Goal: Entertainment & Leisure: Consume media (video, audio)

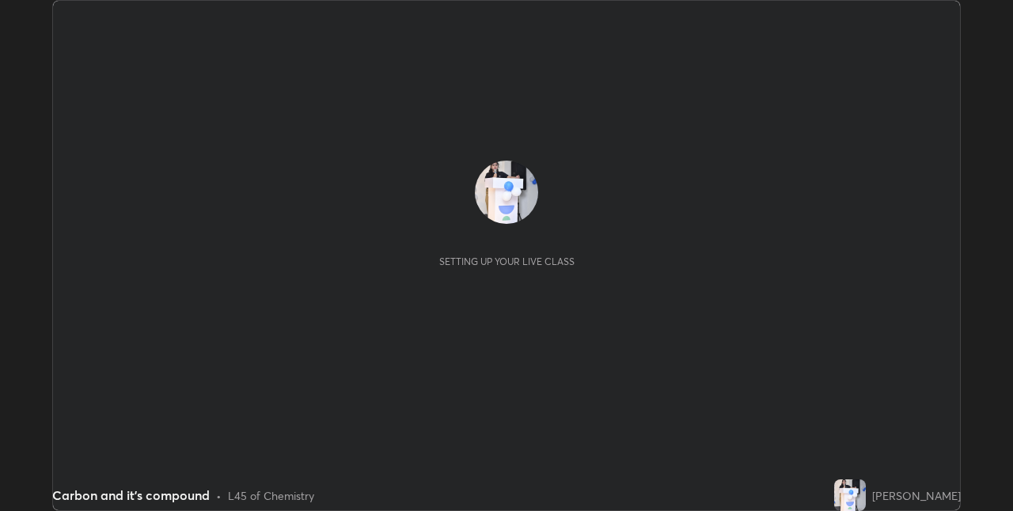
scroll to position [511, 1012]
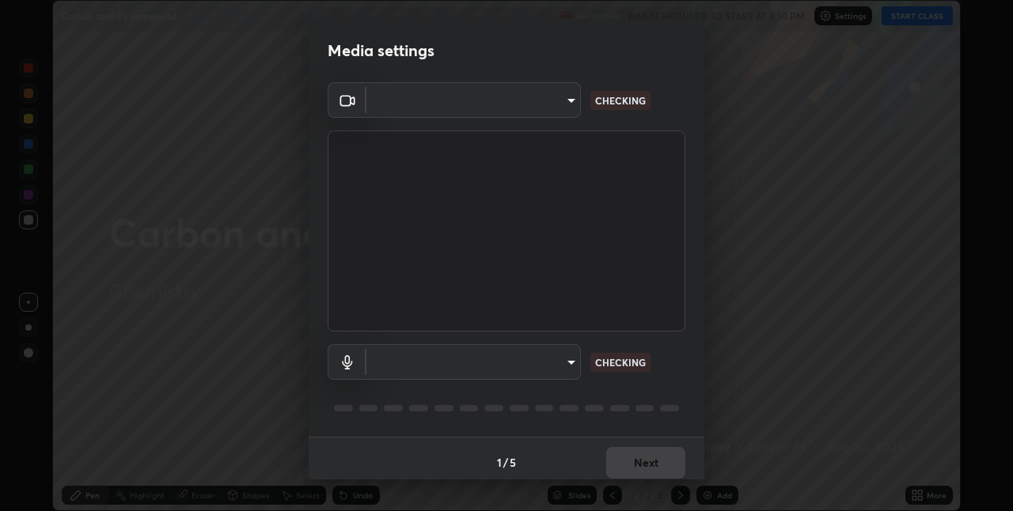
type input "17d47b9a8e6a43c8ebdd6aac700522dacaa6e58ec5f16407bca00d40e6ab781c"
type input "default"
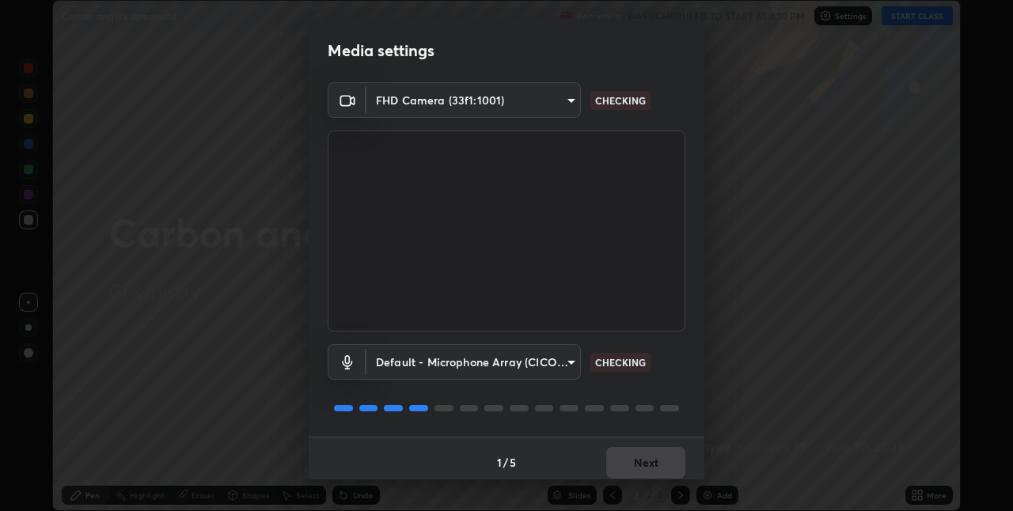
scroll to position [8, 0]
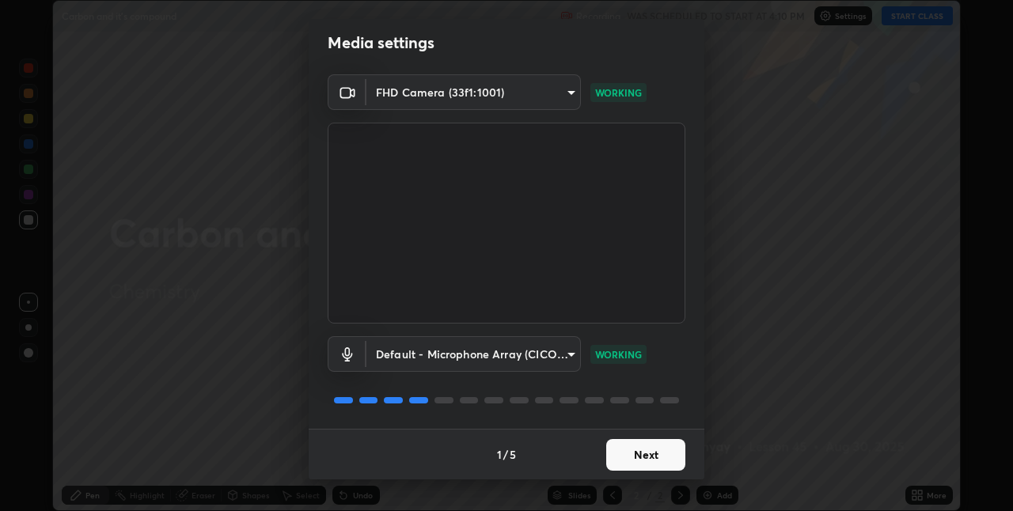
click at [651, 458] on button "Next" at bounding box center [645, 455] width 79 height 32
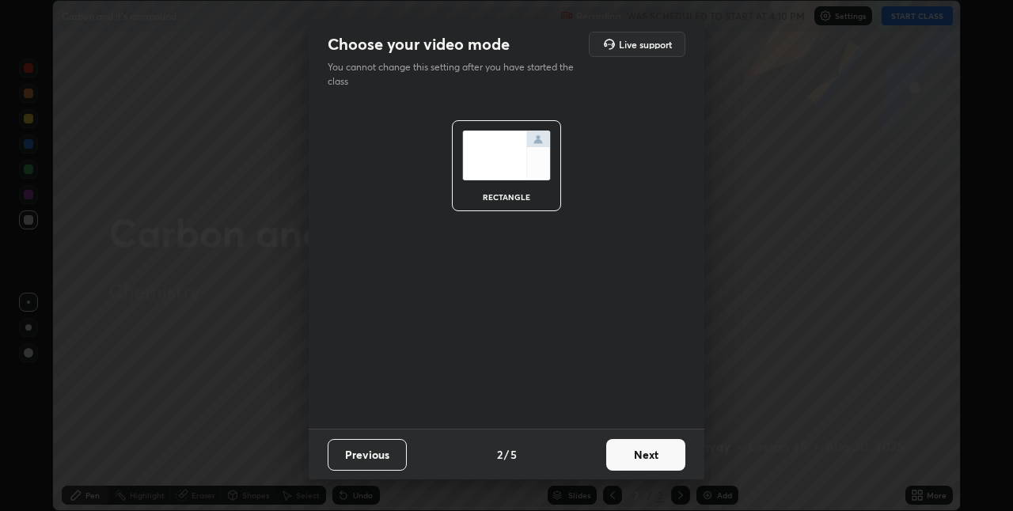
click at [656, 457] on button "Next" at bounding box center [645, 455] width 79 height 32
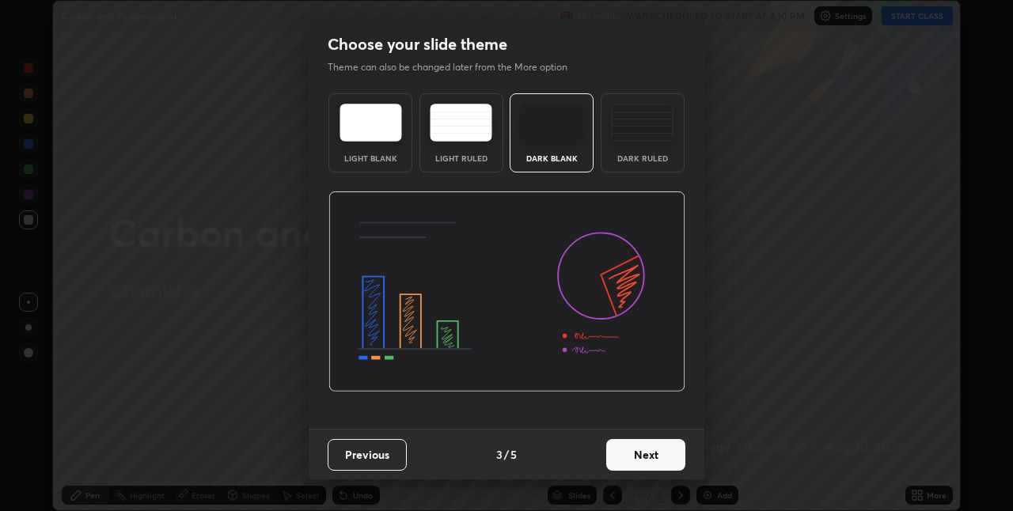
click at [647, 461] on button "Next" at bounding box center [645, 455] width 79 height 32
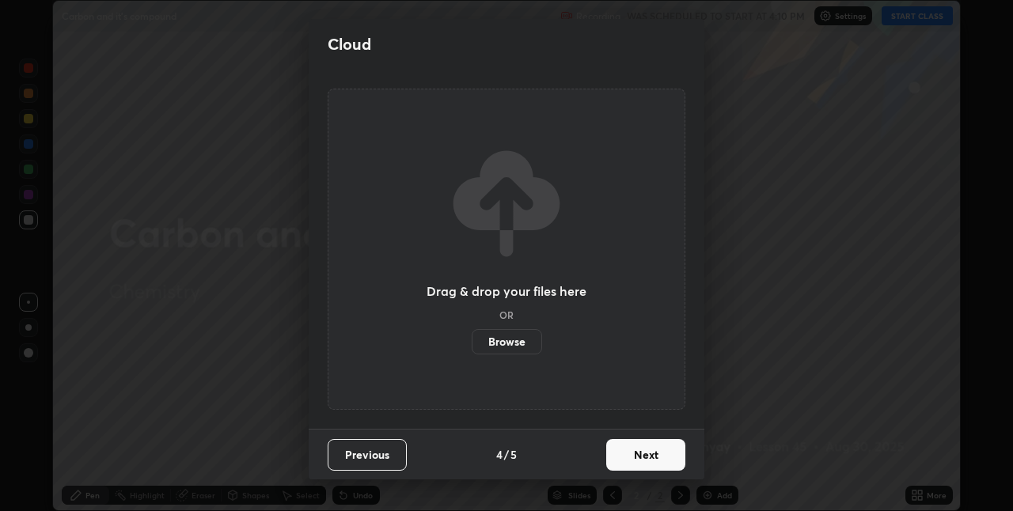
click at [651, 455] on button "Next" at bounding box center [645, 455] width 79 height 32
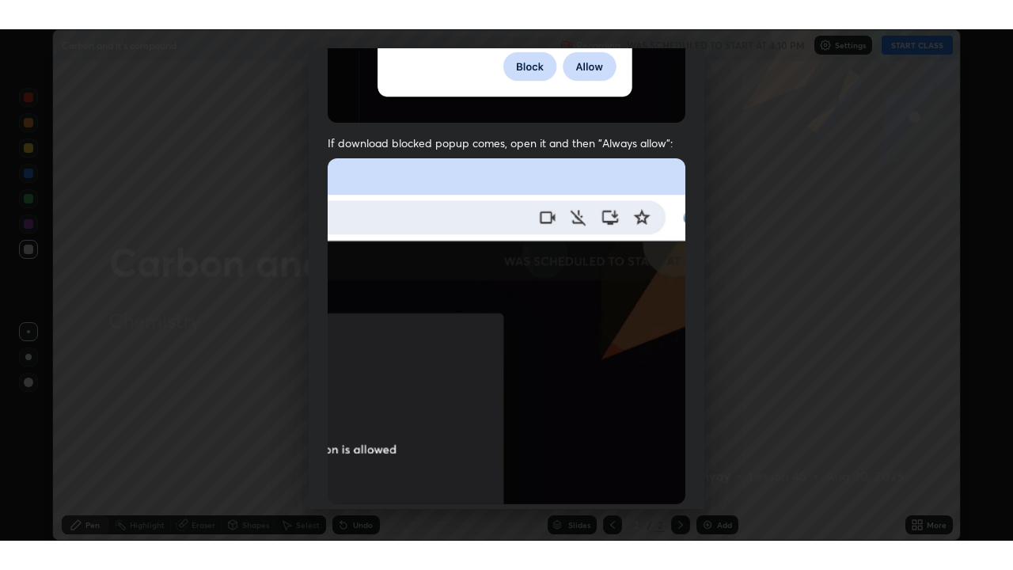
scroll to position [331, 0]
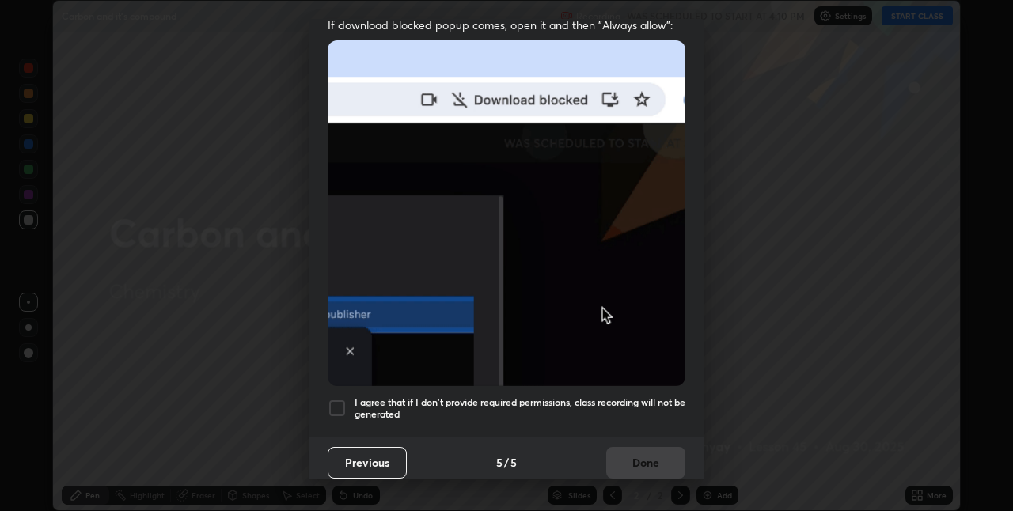
click at [341, 404] on div at bounding box center [337, 408] width 19 height 19
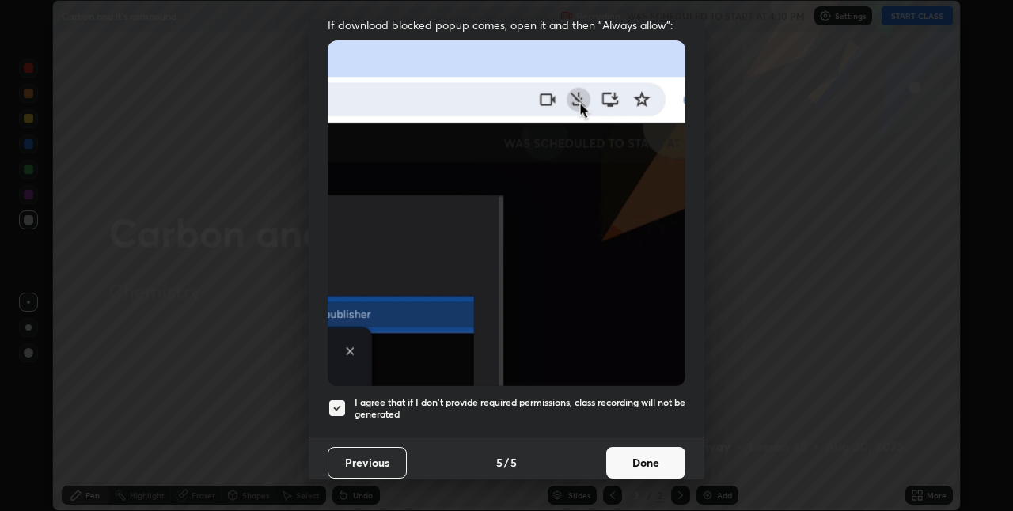
click at [641, 453] on button "Done" at bounding box center [645, 463] width 79 height 32
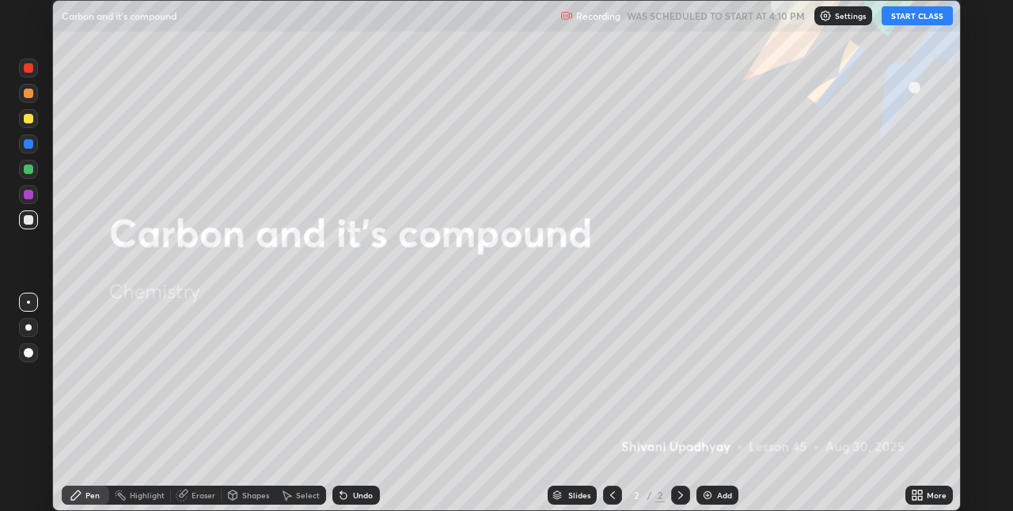
click at [918, 496] on icon at bounding box center [917, 495] width 13 height 13
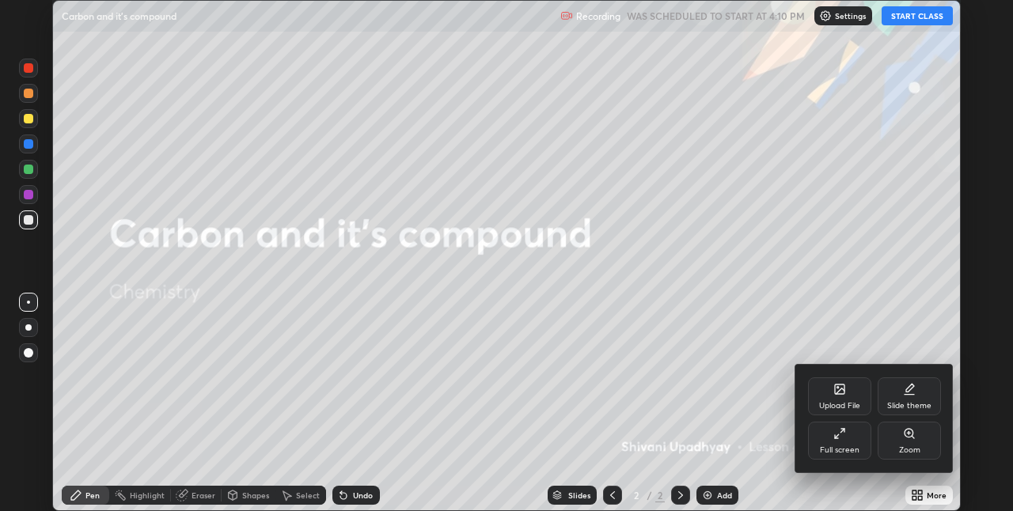
click at [850, 439] on div "Full screen" at bounding box center [839, 441] width 63 height 38
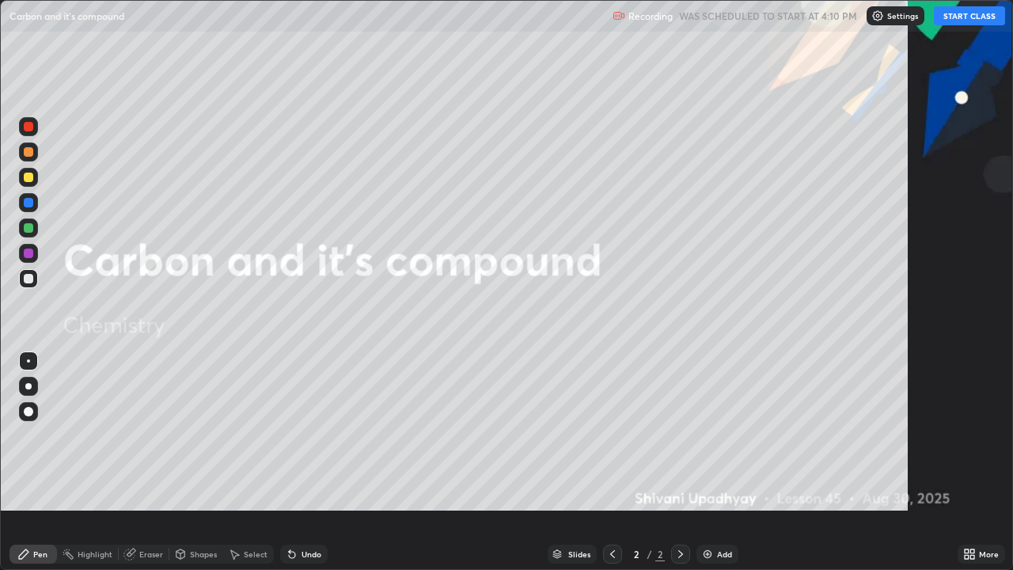
scroll to position [570, 1013]
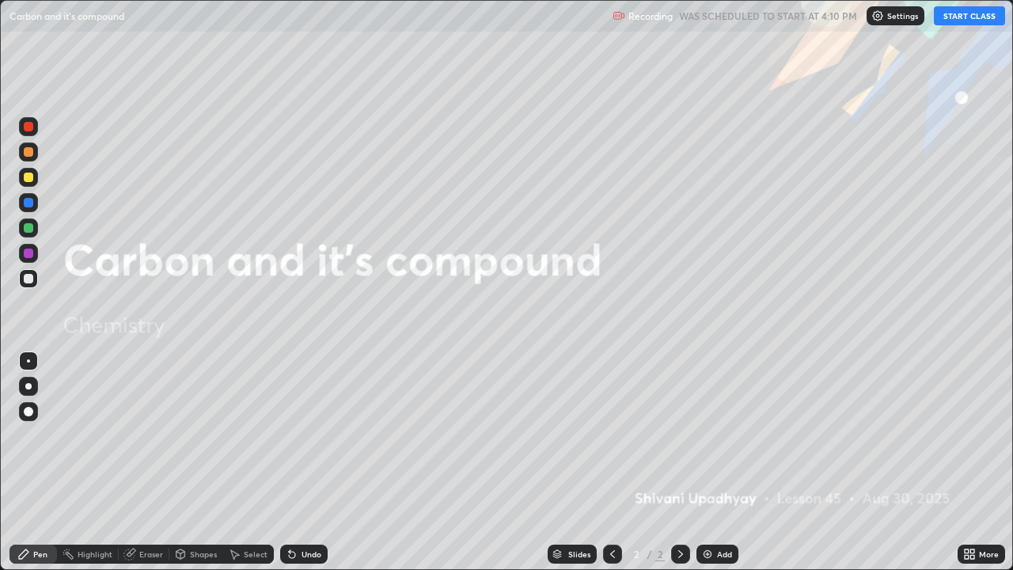
click at [967, 16] on button "START CLASS" at bounding box center [969, 15] width 71 height 19
click at [713, 511] on div "Add" at bounding box center [718, 554] width 42 height 19
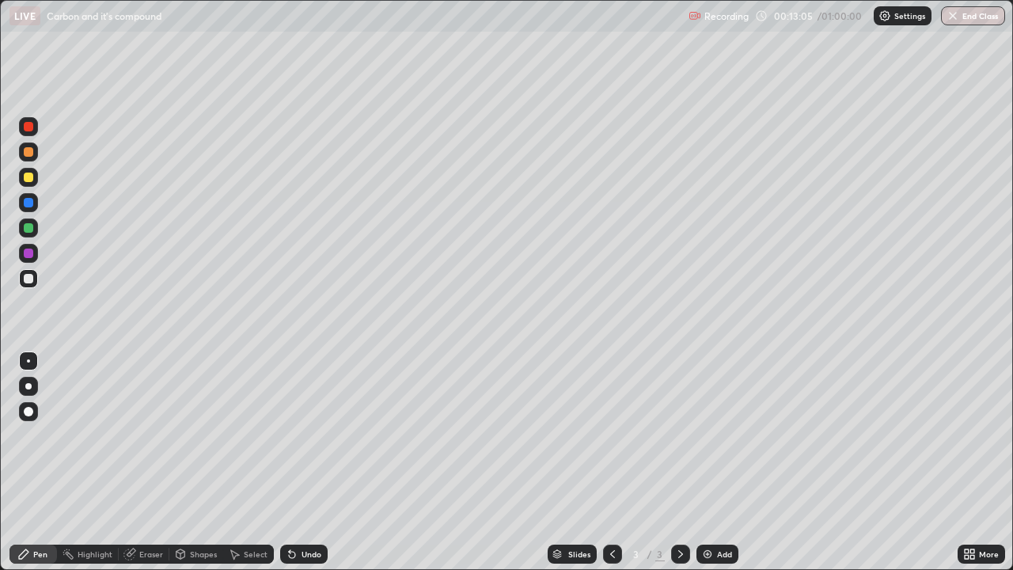
click at [715, 511] on div "Add" at bounding box center [718, 554] width 42 height 19
click at [611, 511] on icon at bounding box center [612, 554] width 13 height 13
click at [717, 511] on div "Add" at bounding box center [724, 554] width 15 height 8
click at [710, 511] on img at bounding box center [707, 554] width 13 height 13
click at [518, 511] on div "Slides 5 / 6 Add" at bounding box center [643, 554] width 630 height 32
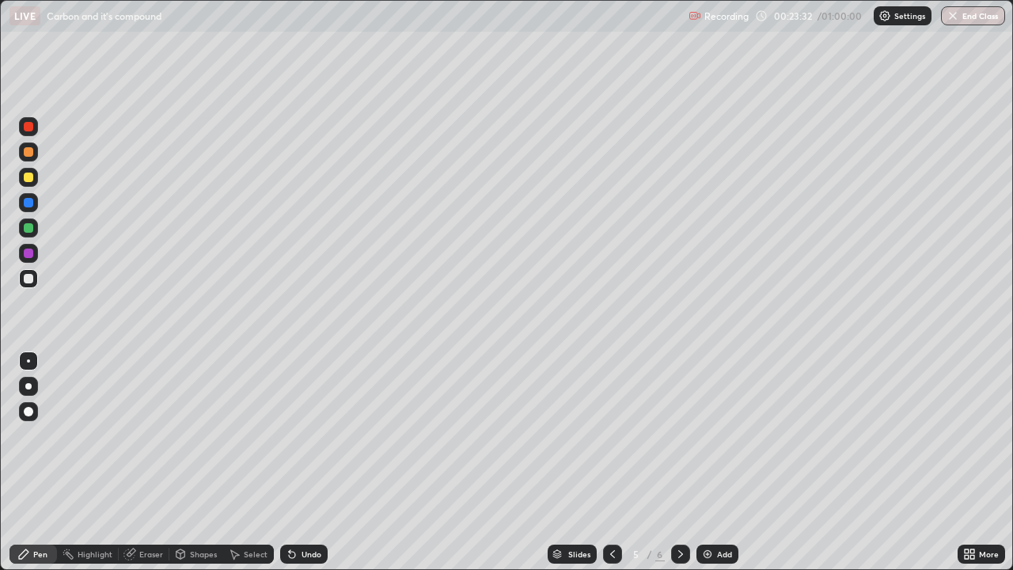
click at [710, 511] on img at bounding box center [707, 554] width 13 height 13
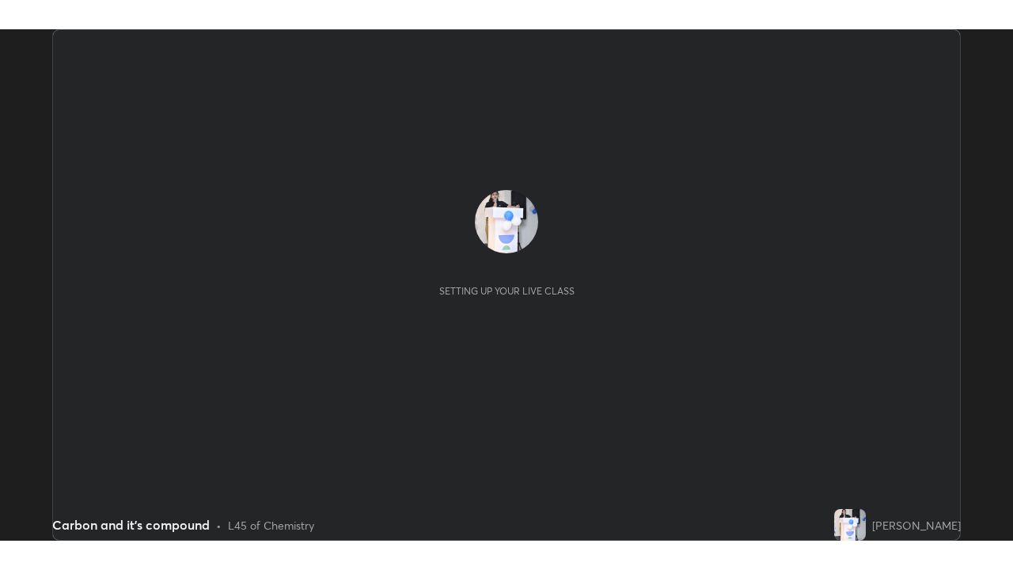
scroll to position [511, 1013]
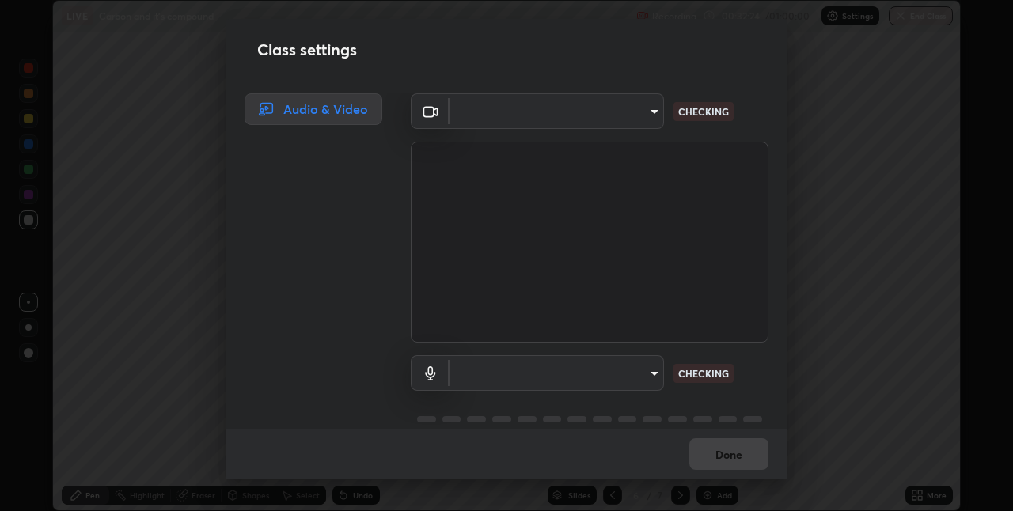
type input "17d47b9a8e6a43c8ebdd6aac700522dacaa6e58ec5f16407bca00d40e6ab781c"
type input "default"
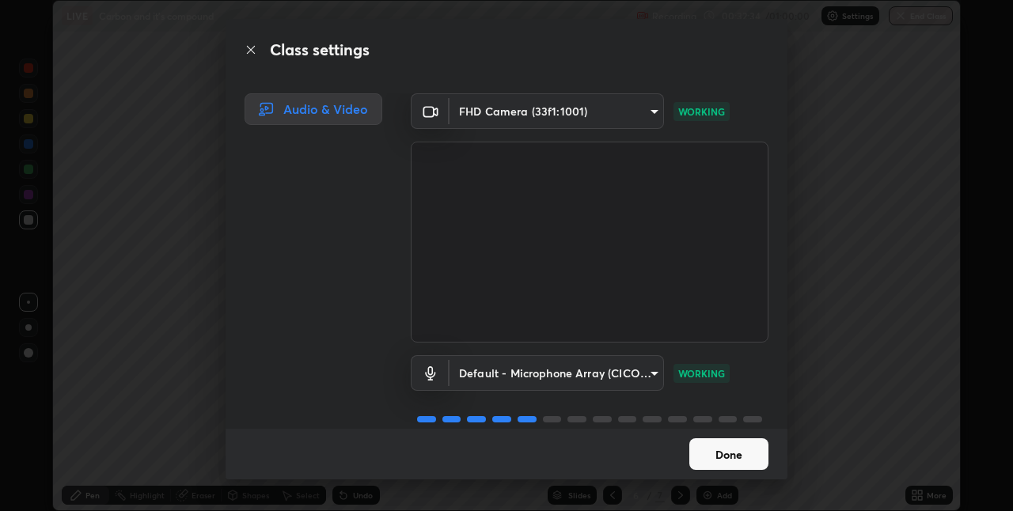
click at [754, 454] on button "Done" at bounding box center [728, 455] width 79 height 32
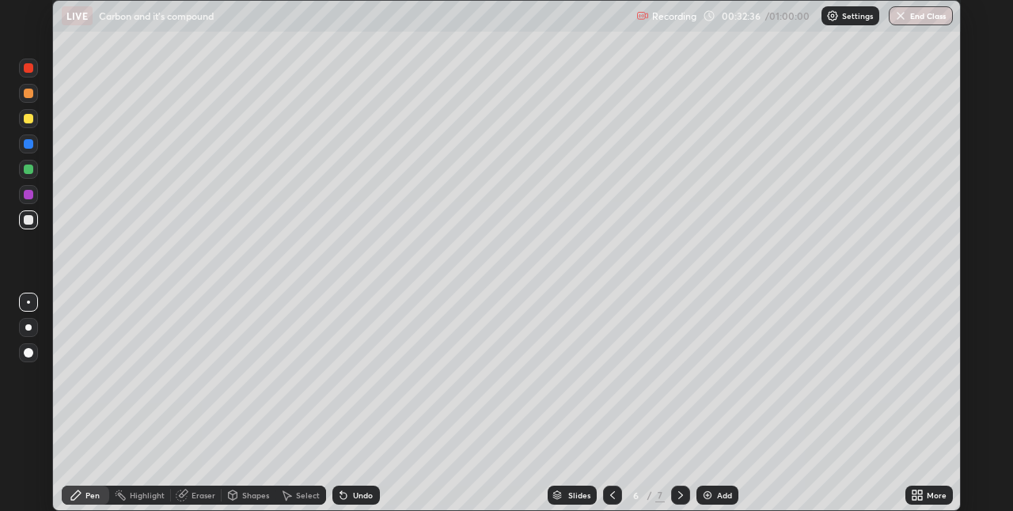
click at [920, 498] on icon at bounding box center [920, 498] width 4 height 4
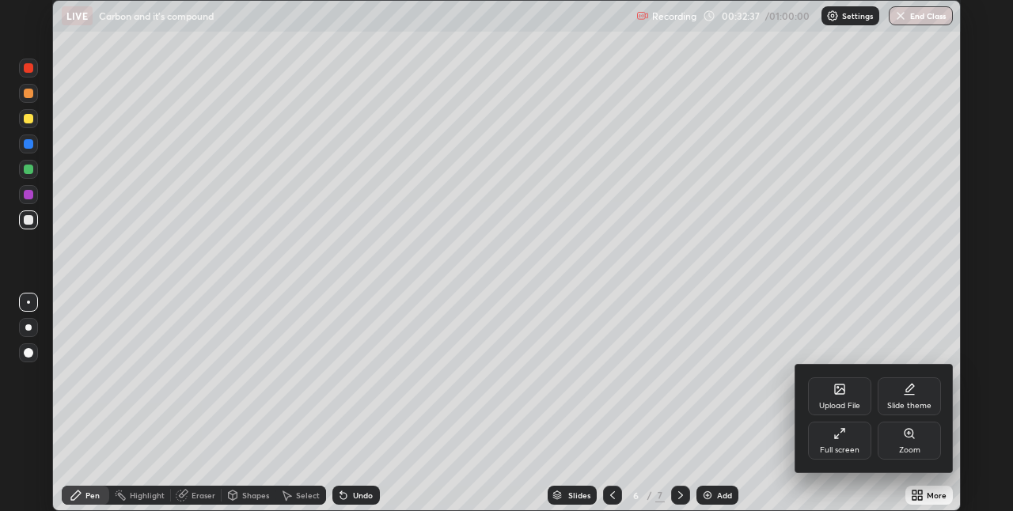
click at [856, 439] on div "Full screen" at bounding box center [839, 441] width 63 height 38
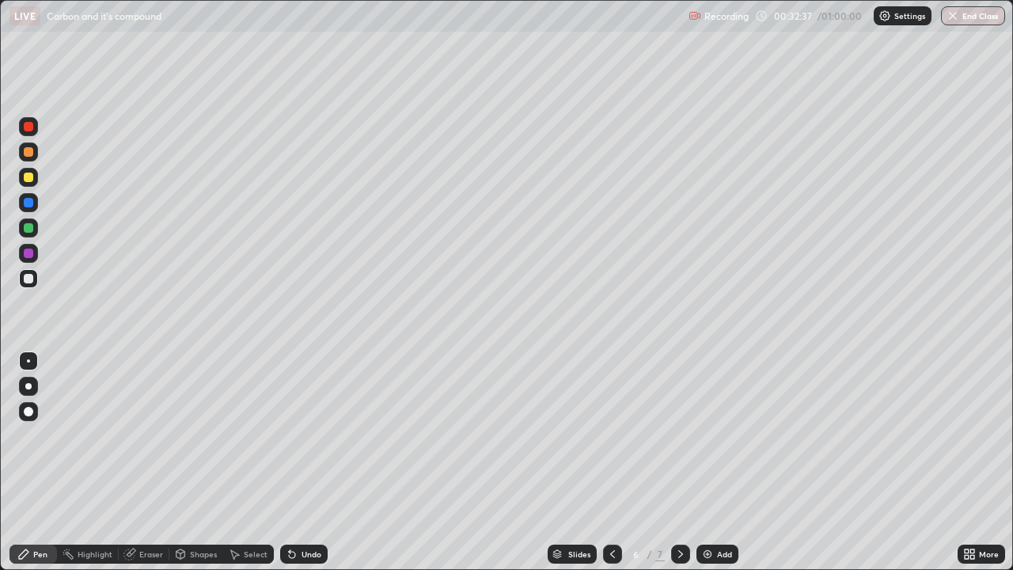
scroll to position [570, 1013]
click at [720, 511] on div "Add" at bounding box center [724, 554] width 15 height 8
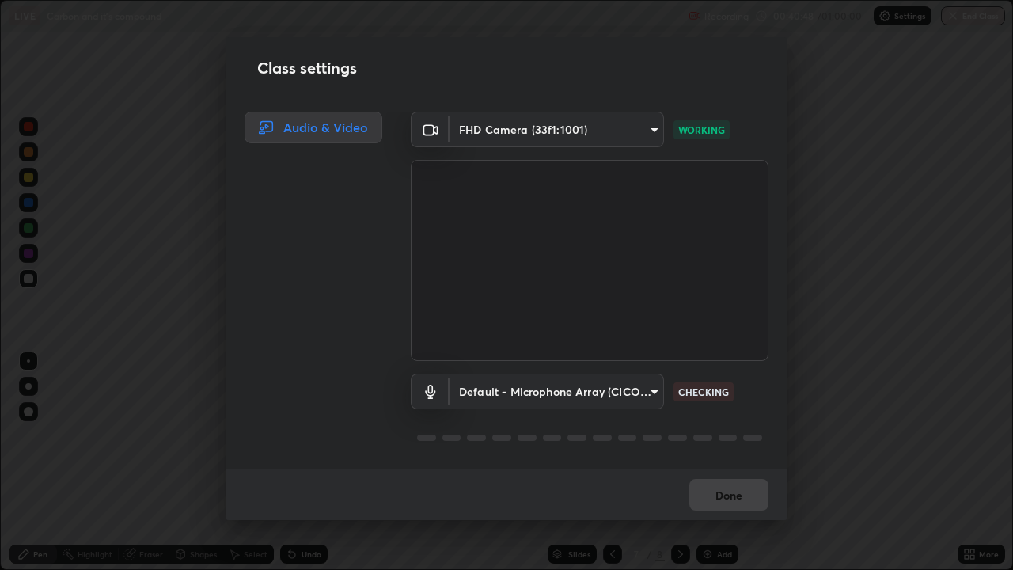
scroll to position [2, 0]
click at [754, 490] on div "Done" at bounding box center [507, 494] width 562 height 51
click at [757, 493] on div "Done" at bounding box center [507, 494] width 562 height 51
click at [742, 491] on div "Done" at bounding box center [507, 494] width 562 height 51
click at [745, 488] on div "Done" at bounding box center [507, 494] width 562 height 51
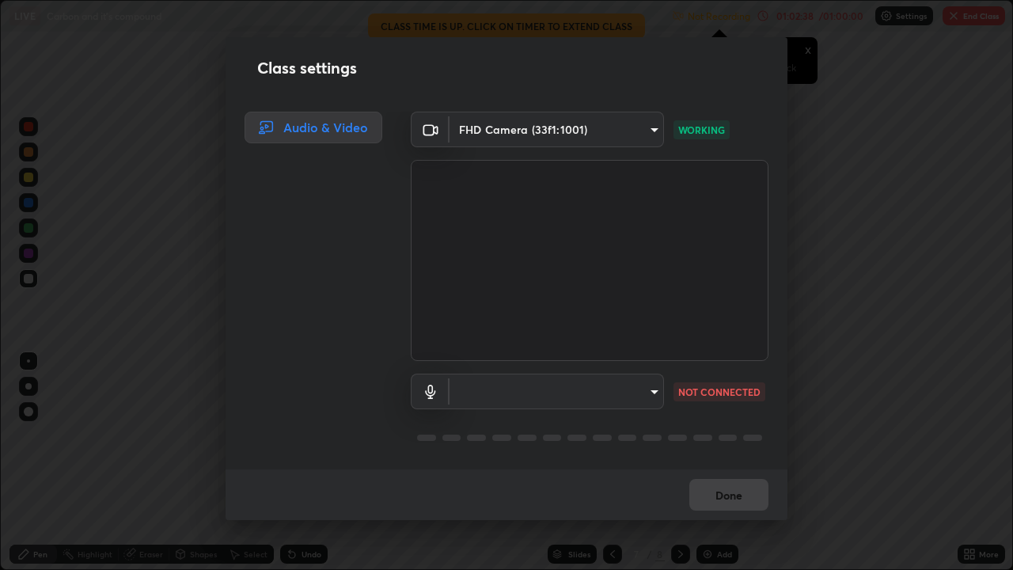
scroll to position [0, 0]
